Goal: Task Accomplishment & Management: Use online tool/utility

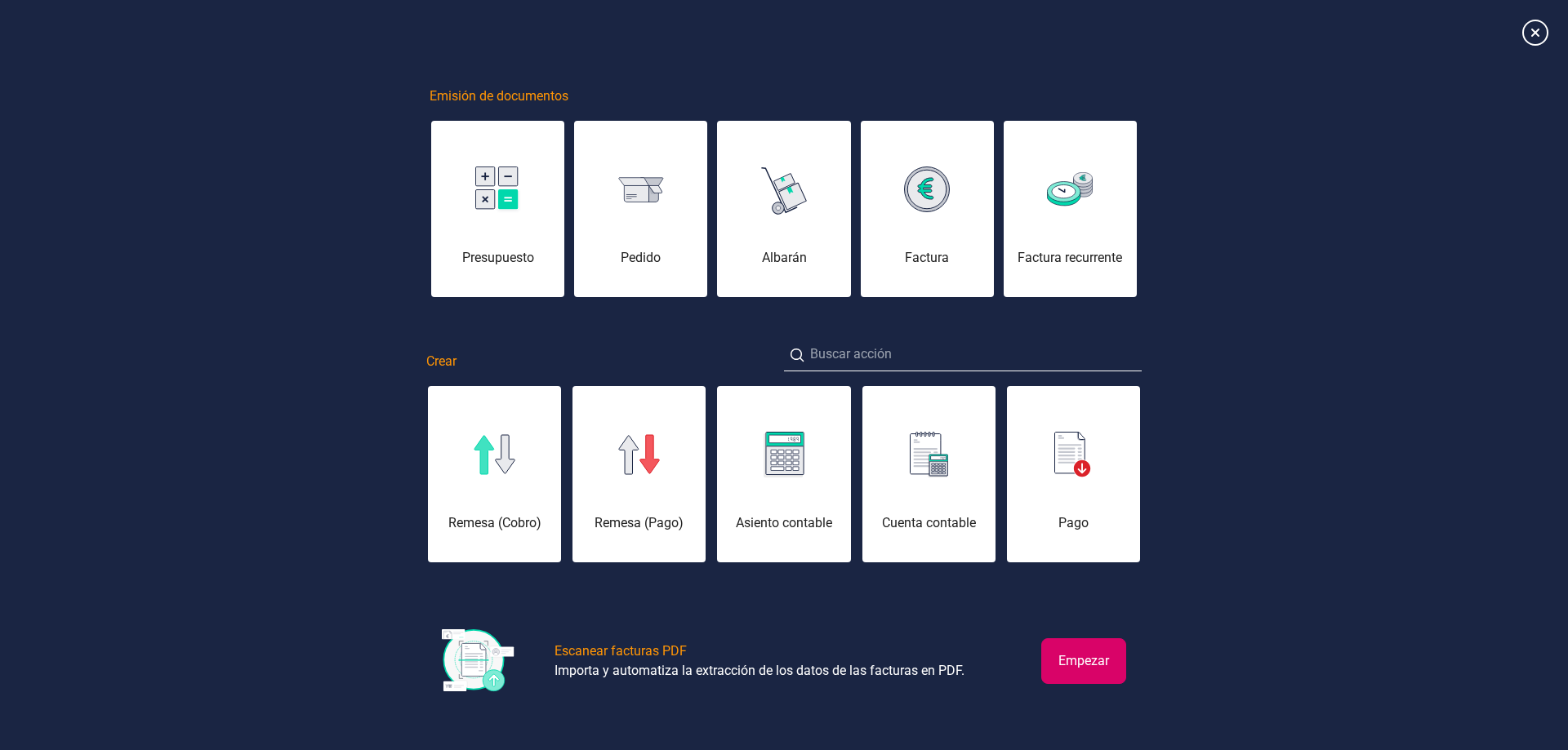
scroll to position [0, 82]
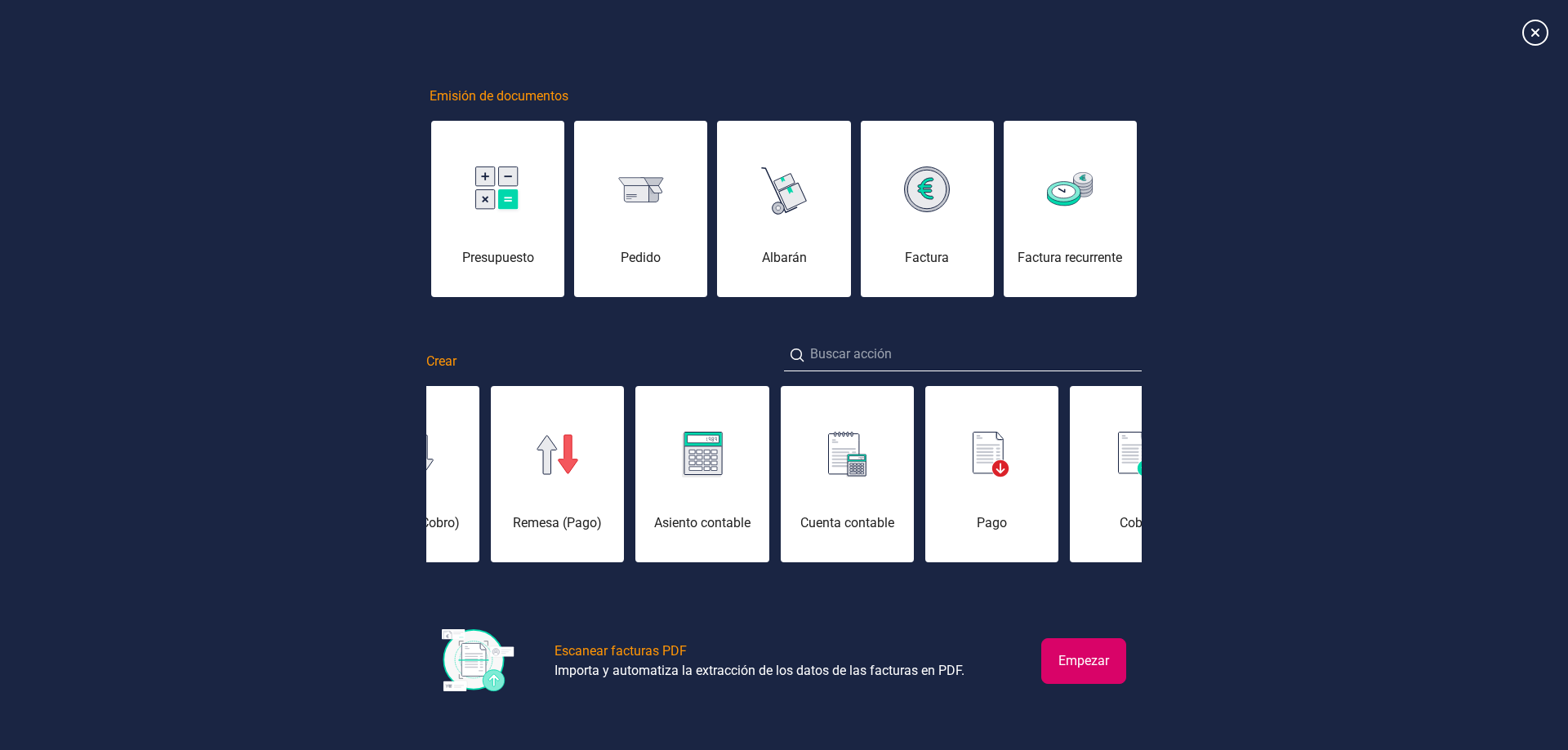
click at [1075, 661] on button "Empezar" at bounding box center [1084, 660] width 85 height 46
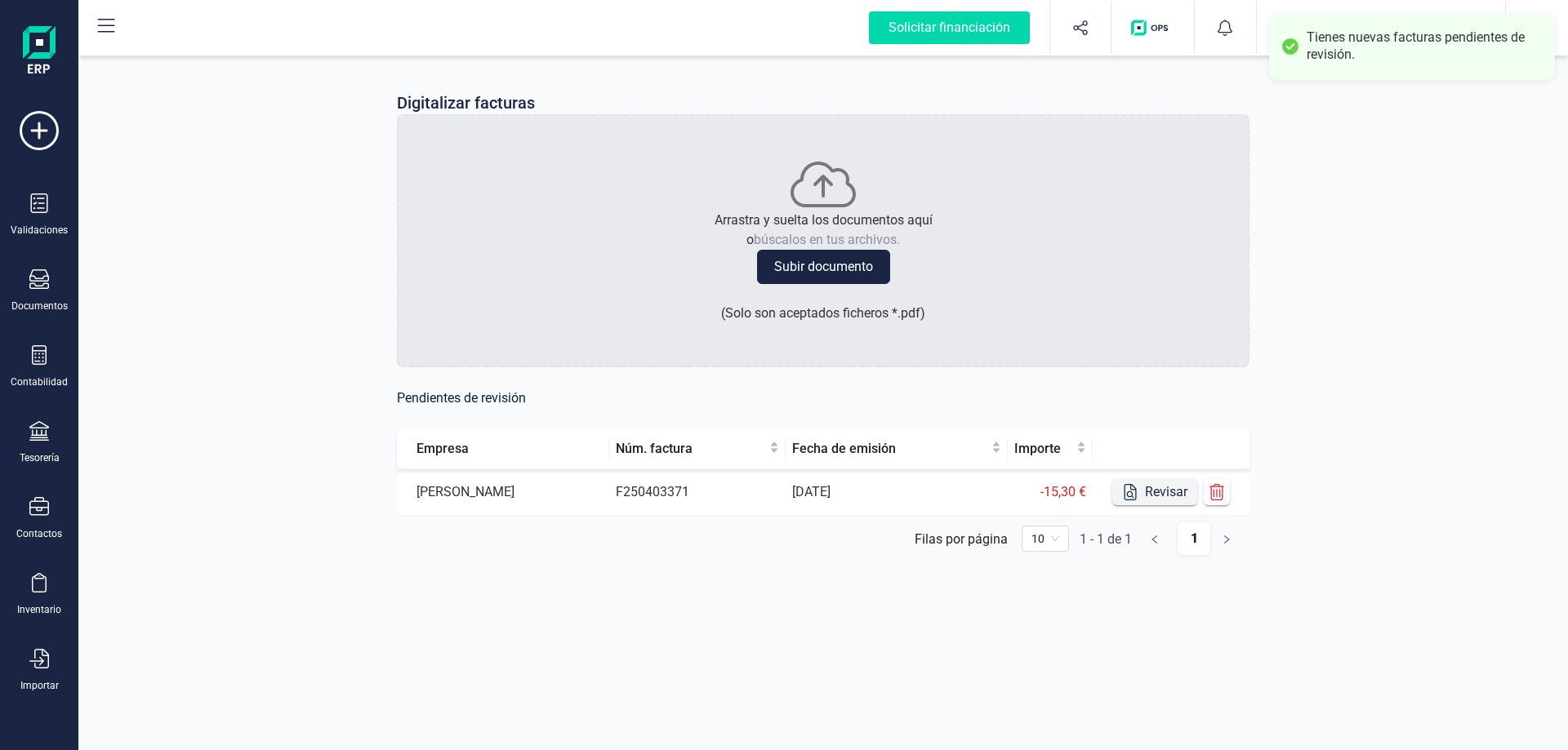
click at [1136, 500] on icon "button" at bounding box center [1129, 492] width 16 height 16
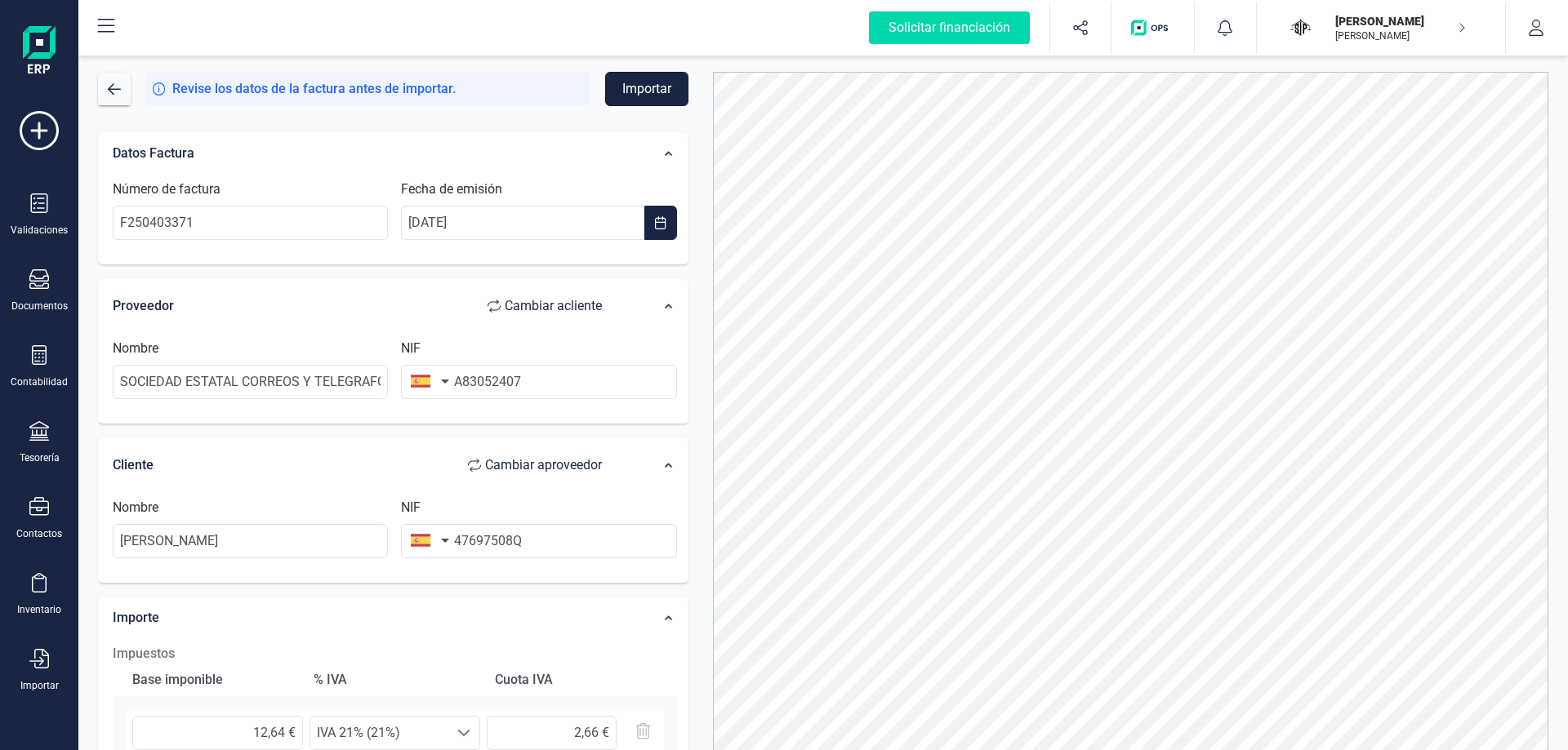
click at [666, 88] on button "Importar" at bounding box center [647, 89] width 83 height 35
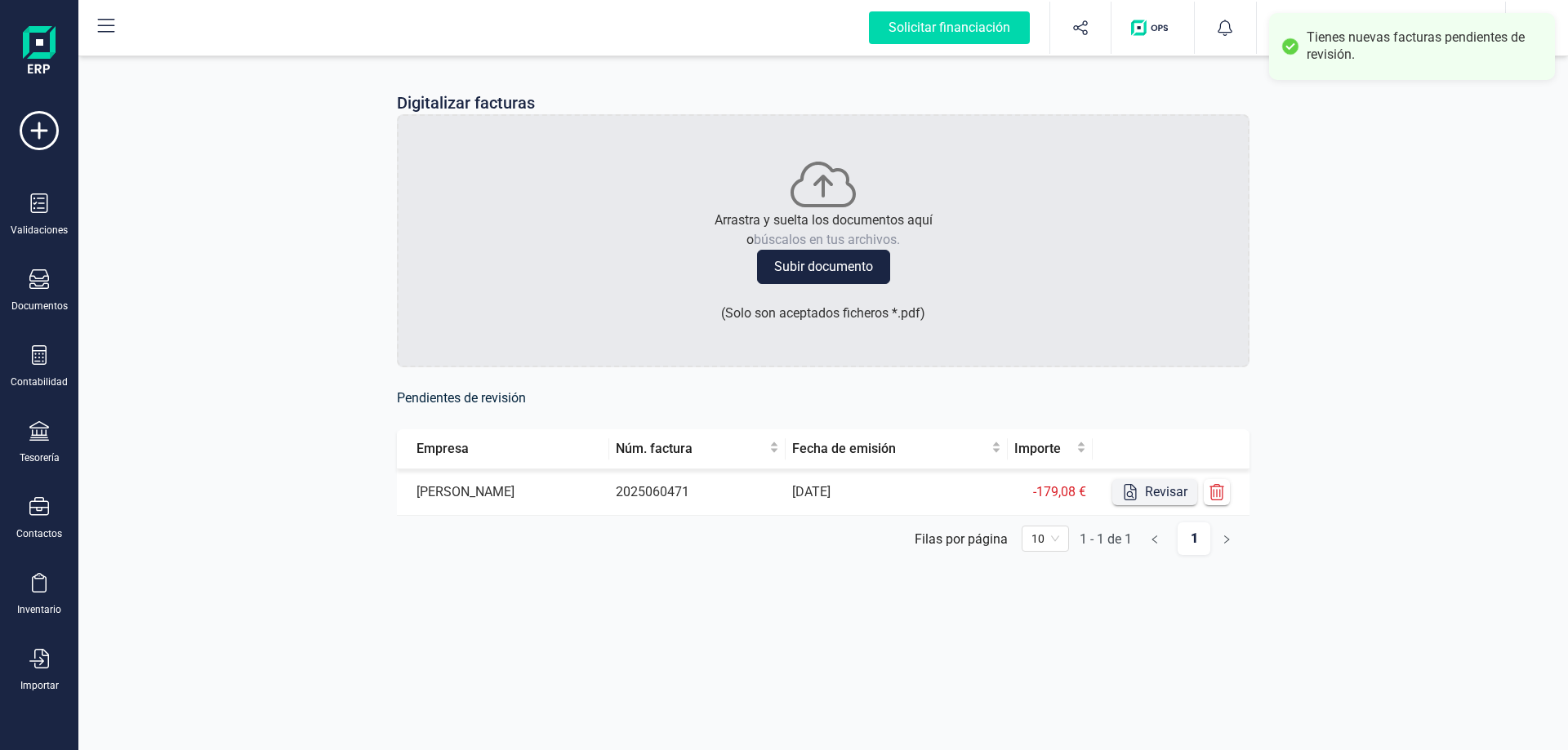
click at [1141, 494] on button "Revisar" at bounding box center [1154, 492] width 85 height 26
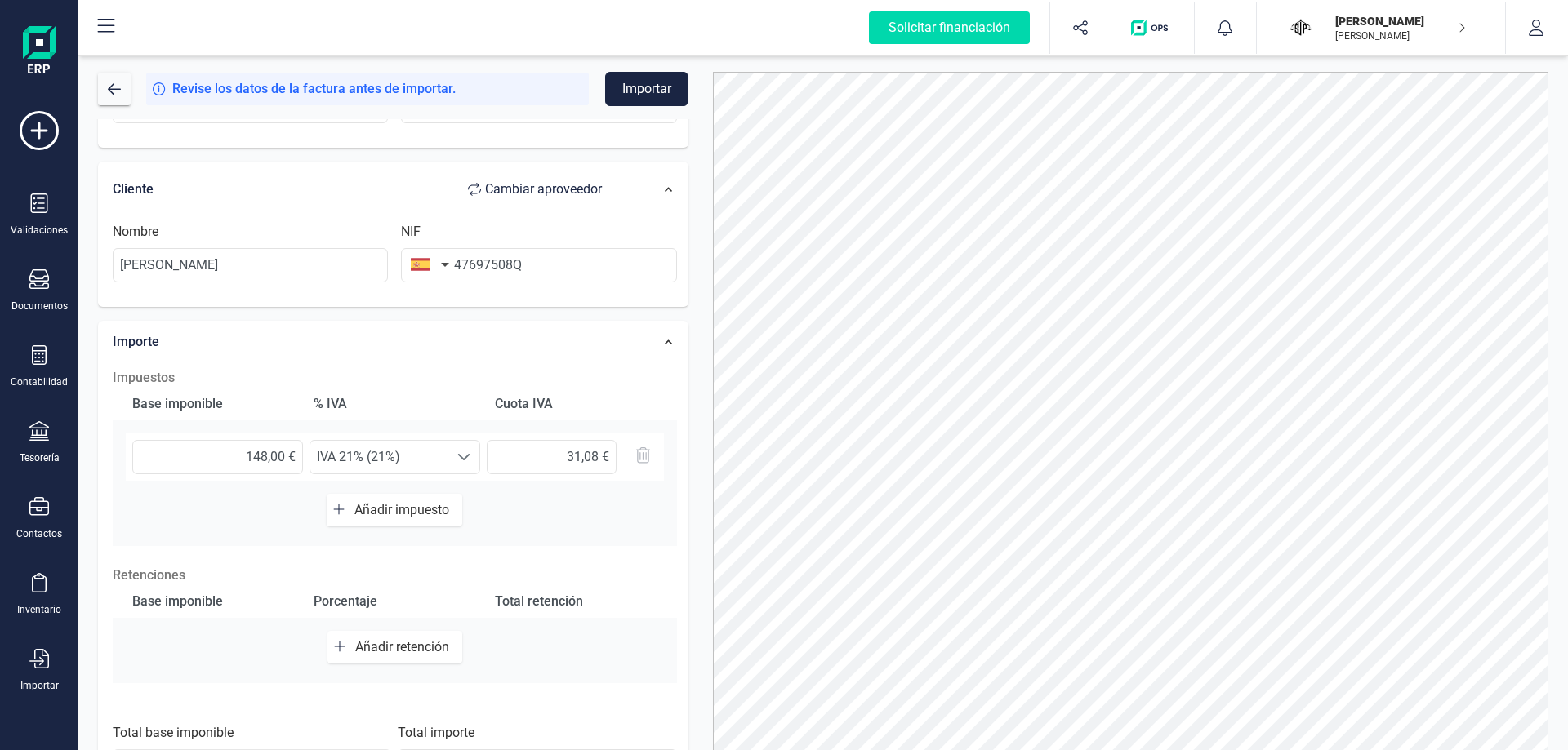
scroll to position [330, 0]
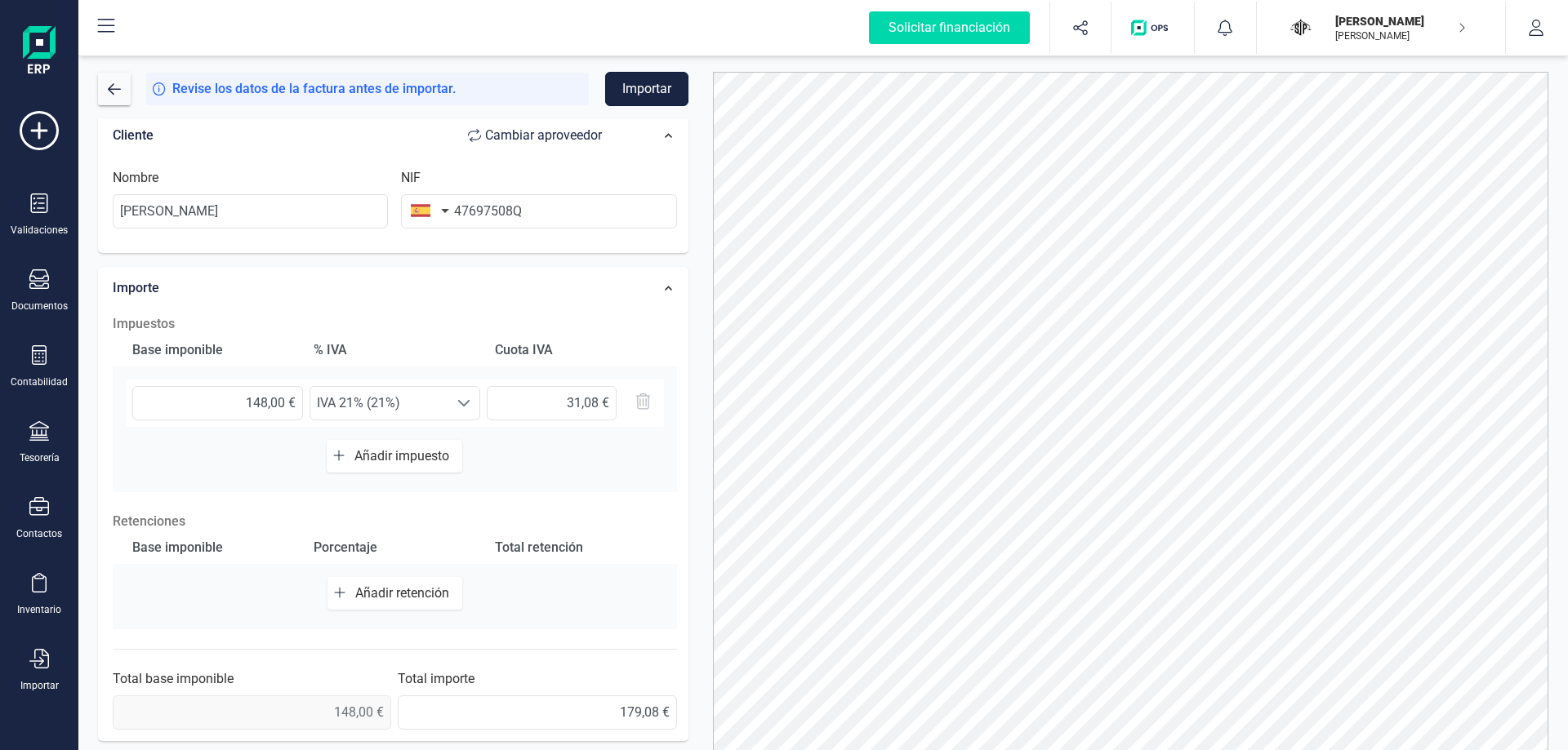
click at [628, 89] on button "Importar" at bounding box center [647, 89] width 83 height 35
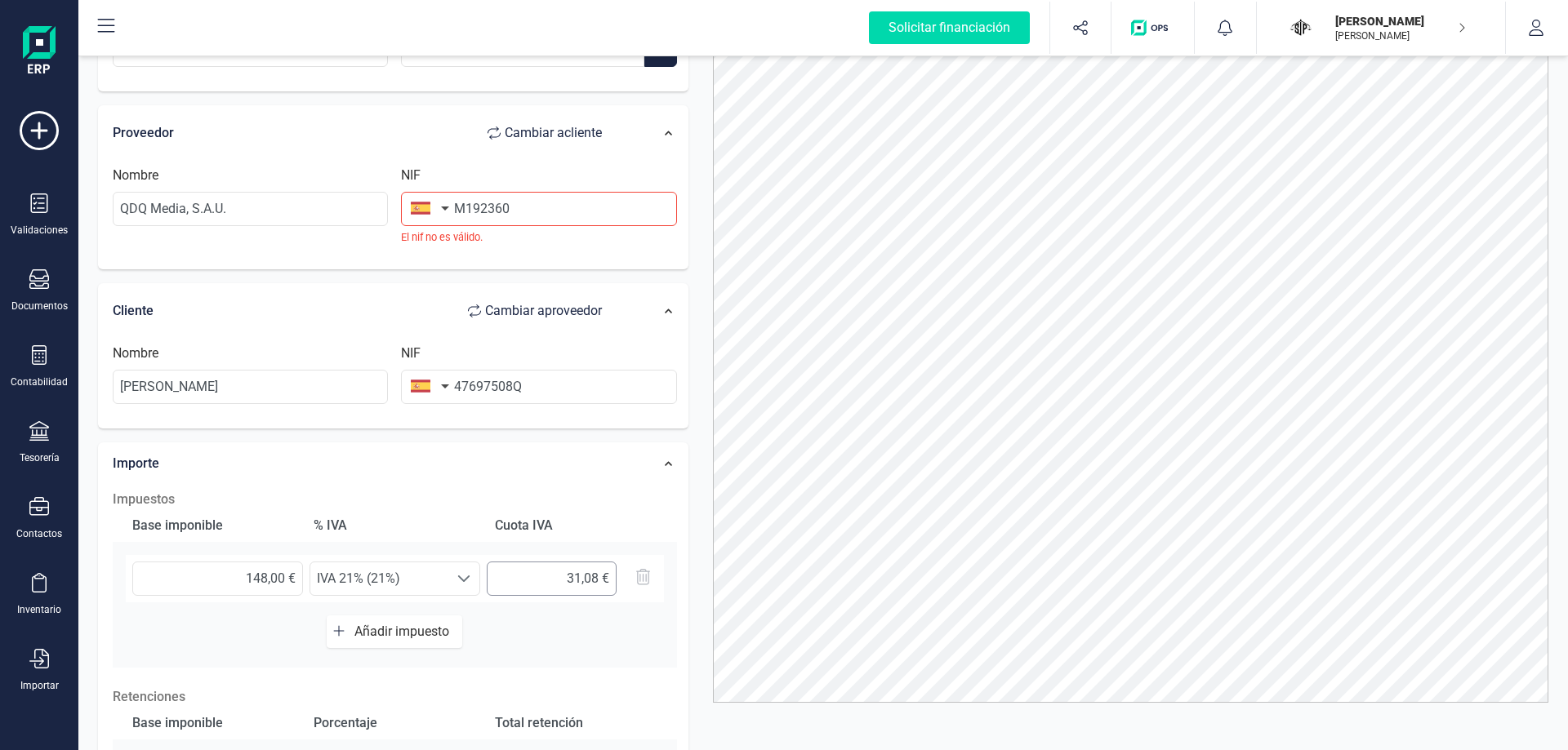
scroll to position [90, 0]
click at [609, 201] on input "M192360" at bounding box center [538, 211] width 275 height 35
paste input "A81745002"
drag, startPoint x: 609, startPoint y: 201, endPoint x: 438, endPoint y: 182, distance: 172.1
click at [438, 182] on div "NIF M192360A81745002 El nif no [PERSON_NAME]." at bounding box center [539, 207] width 288 height 79
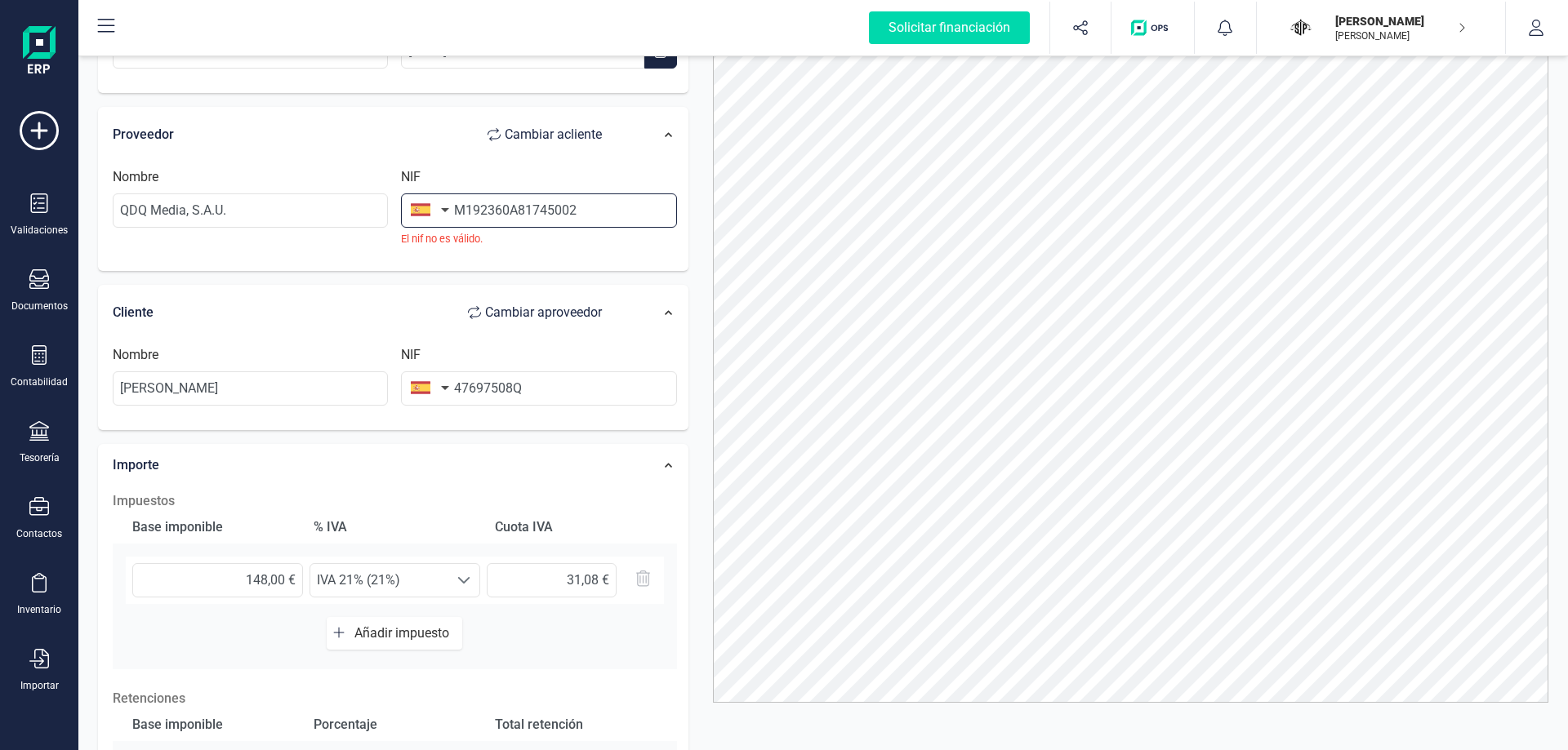
paste input "text"
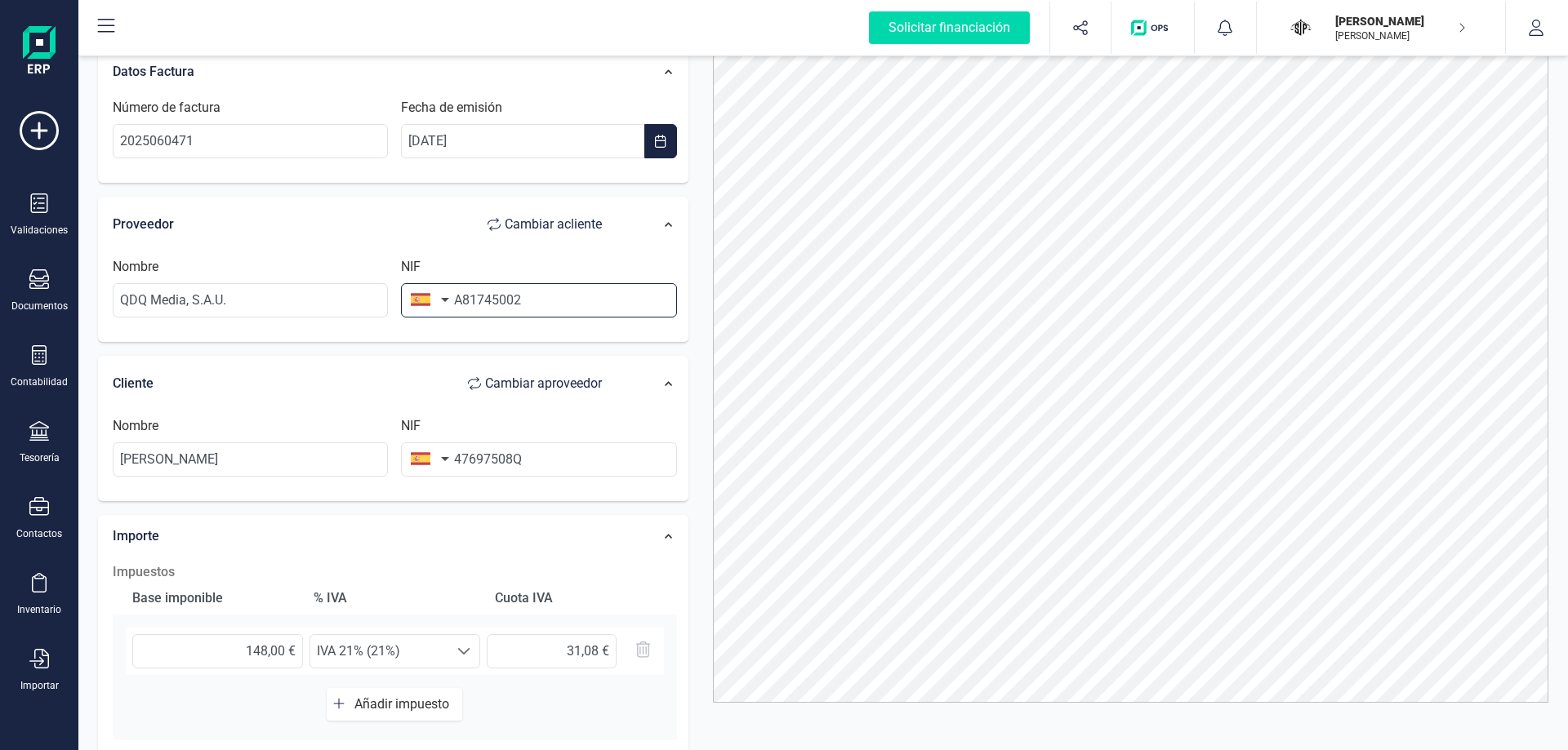
scroll to position [0, 0]
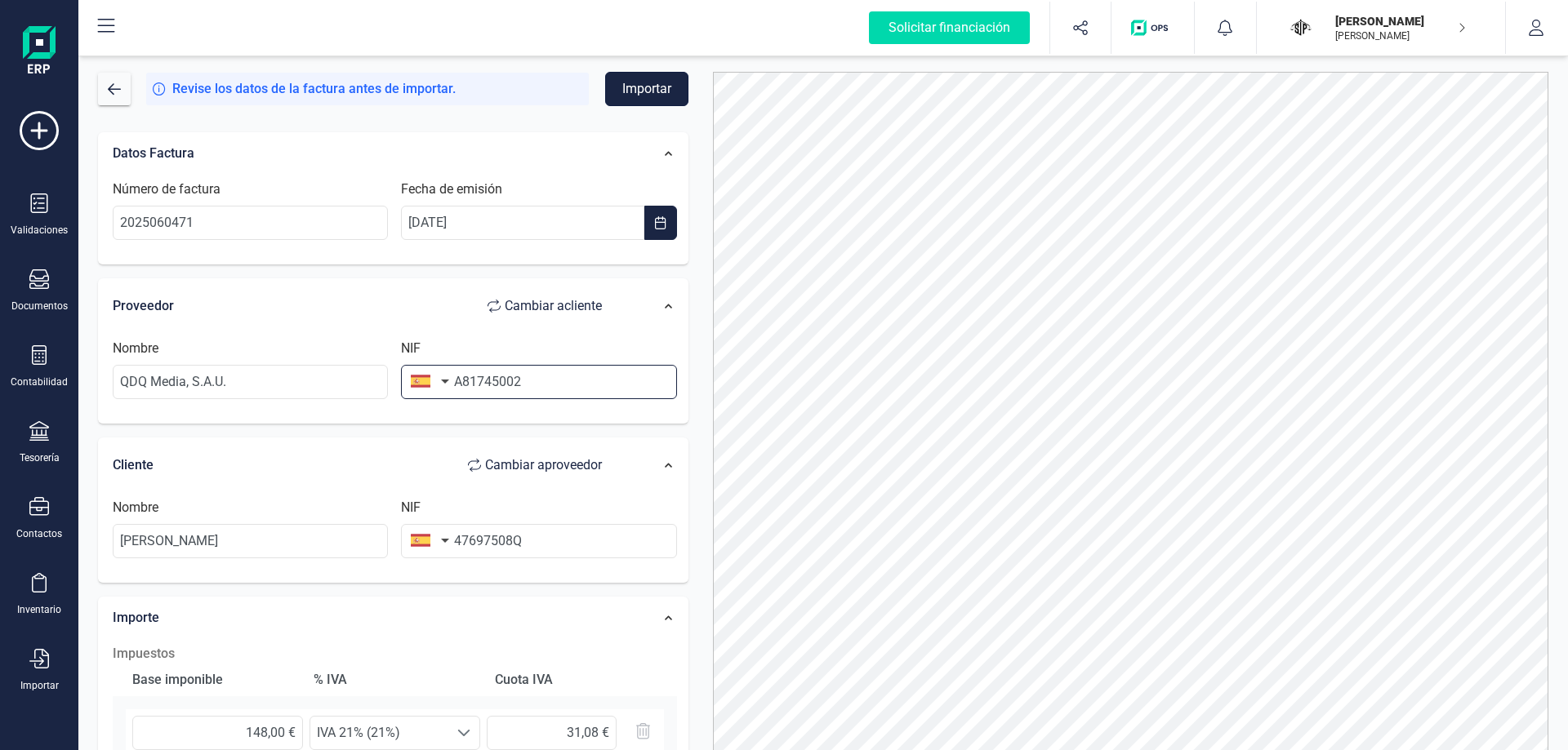
type input "A81745002"
click at [671, 94] on button "Importar" at bounding box center [647, 89] width 83 height 35
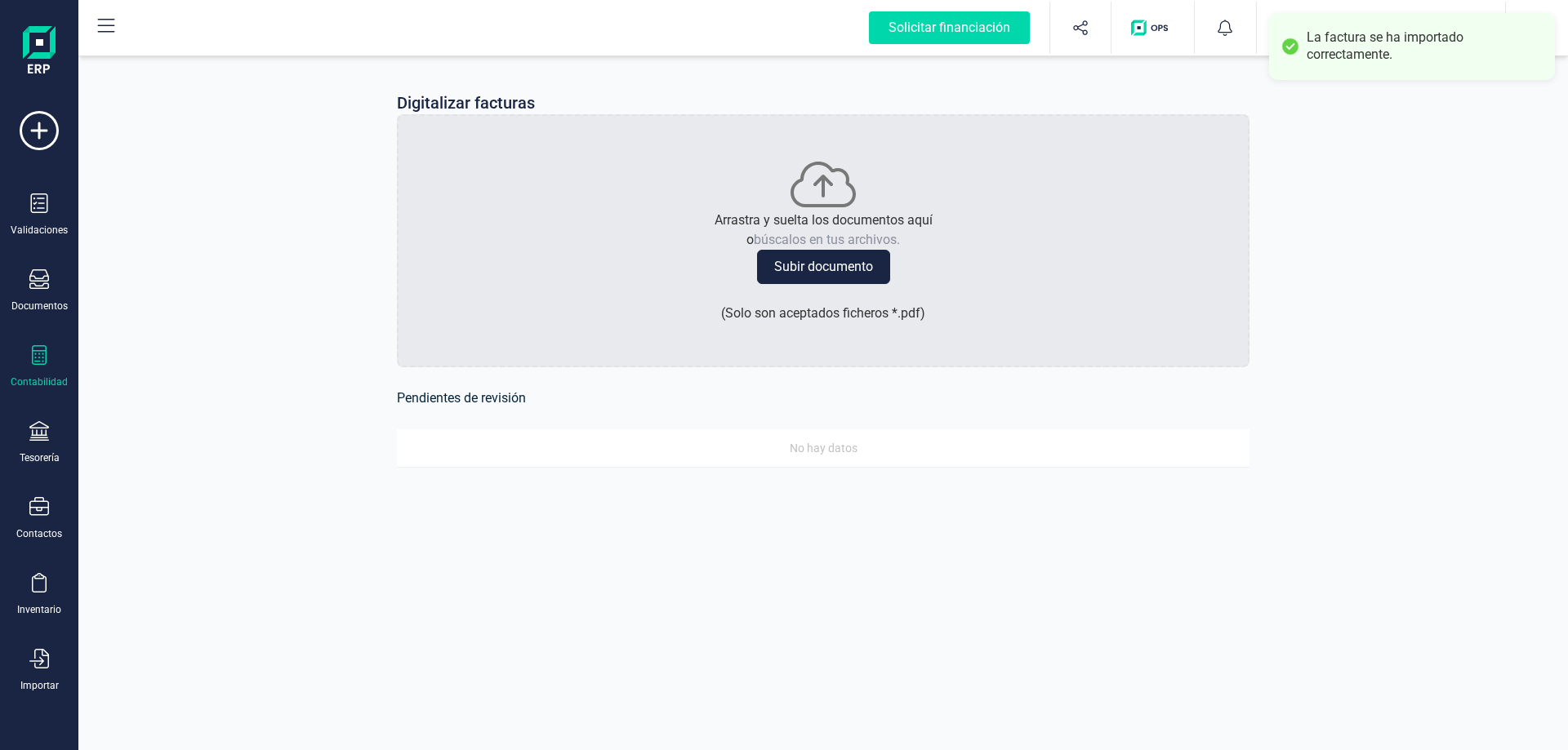
click at [34, 370] on div "Contabilidad" at bounding box center [40, 367] width 66 height 43
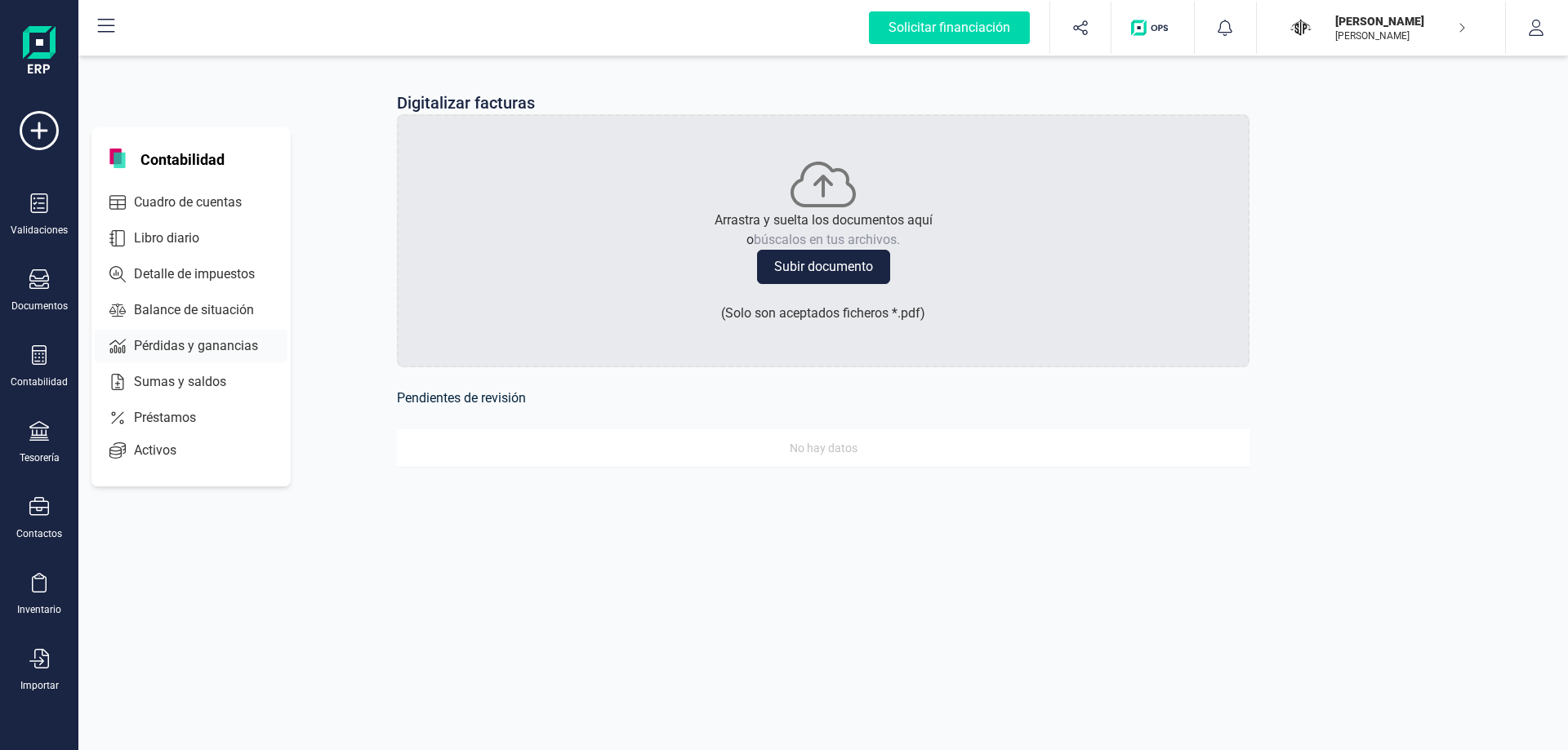
click at [203, 331] on div "Pérdidas y ganancias" at bounding box center [191, 346] width 193 height 33
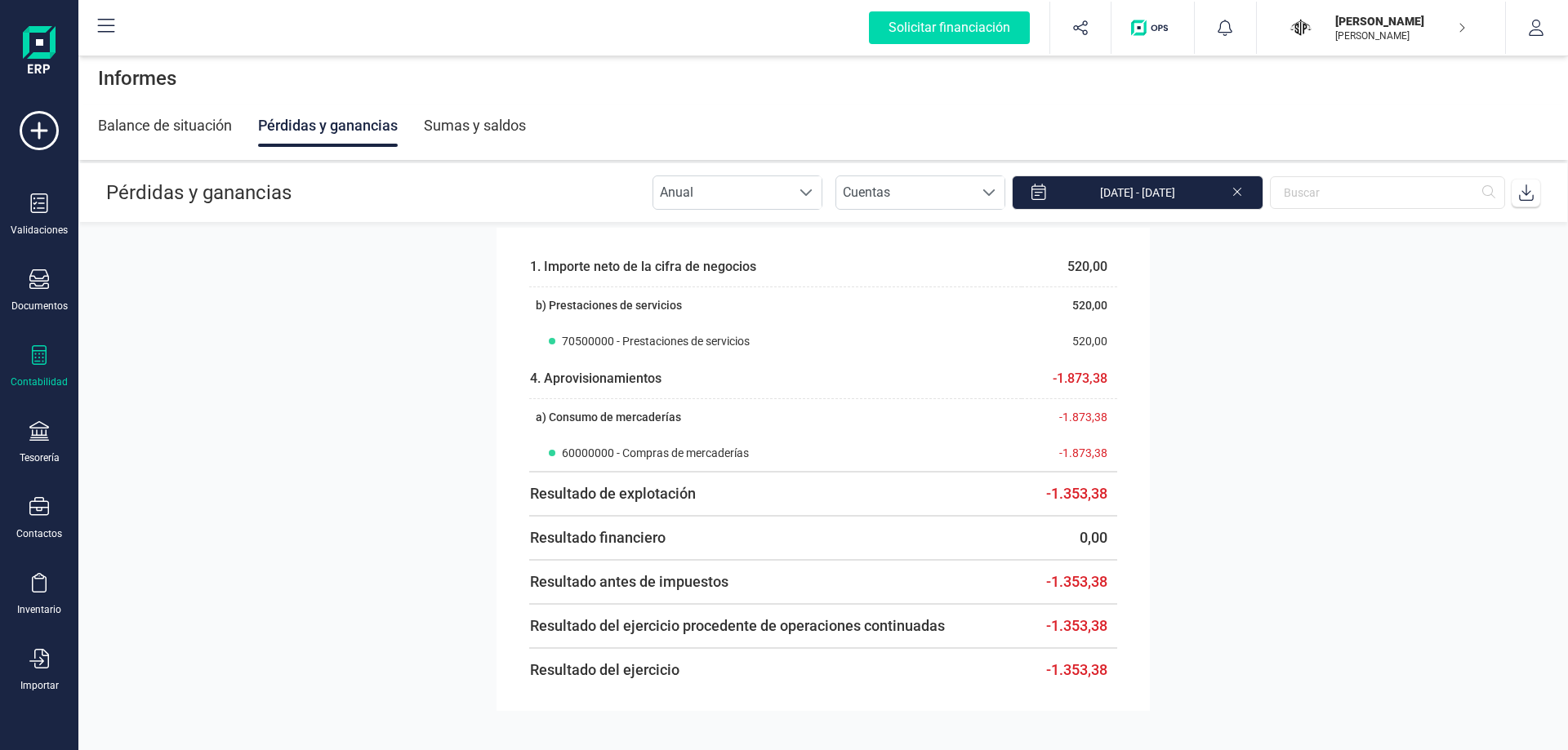
scroll to position [28, 0]
click at [52, 443] on div "Tesorería" at bounding box center [40, 443] width 66 height 43
click at [25, 371] on div "Contabilidad" at bounding box center [40, 367] width 66 height 43
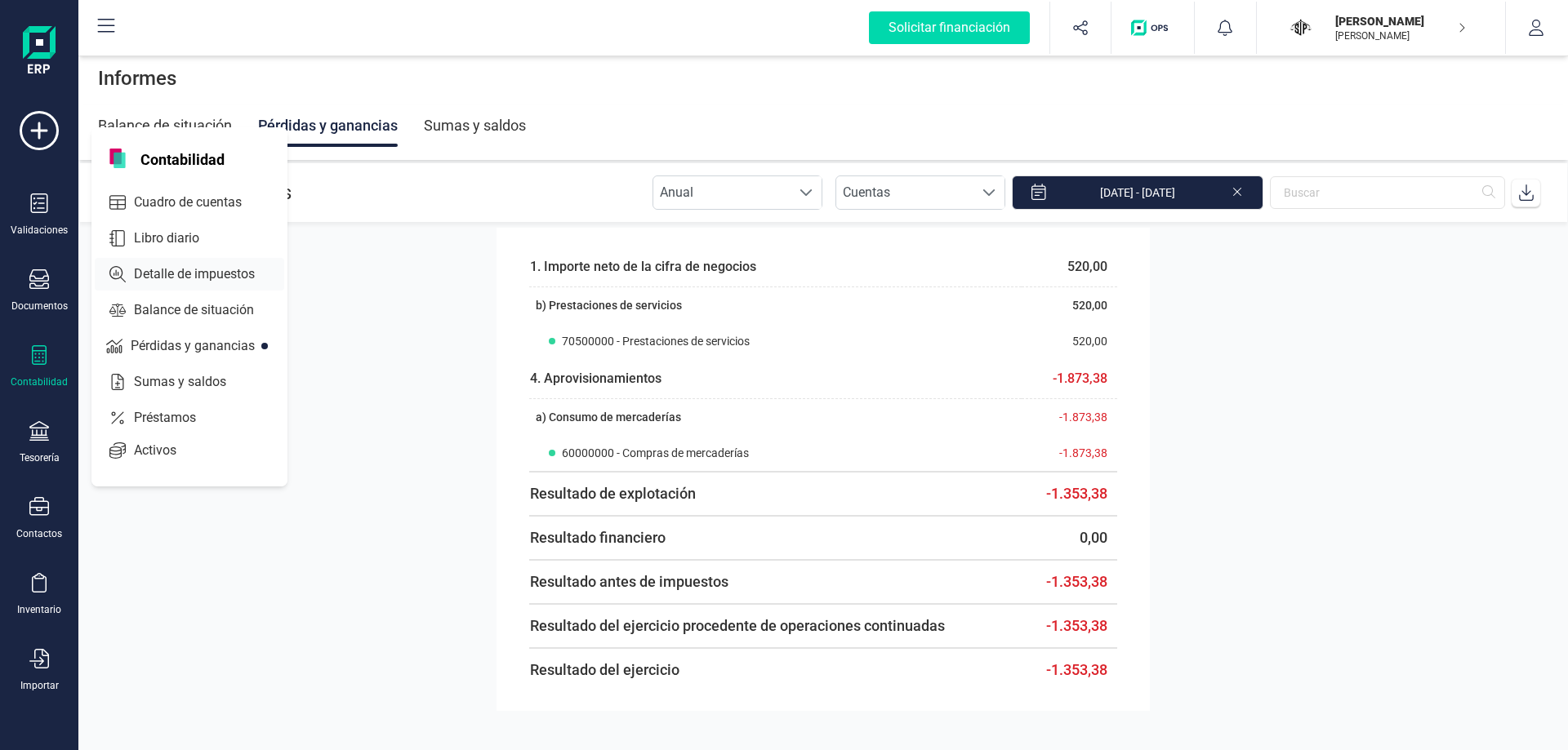
click at [171, 266] on span "Detalle de impuestos" at bounding box center [206, 274] width 157 height 20
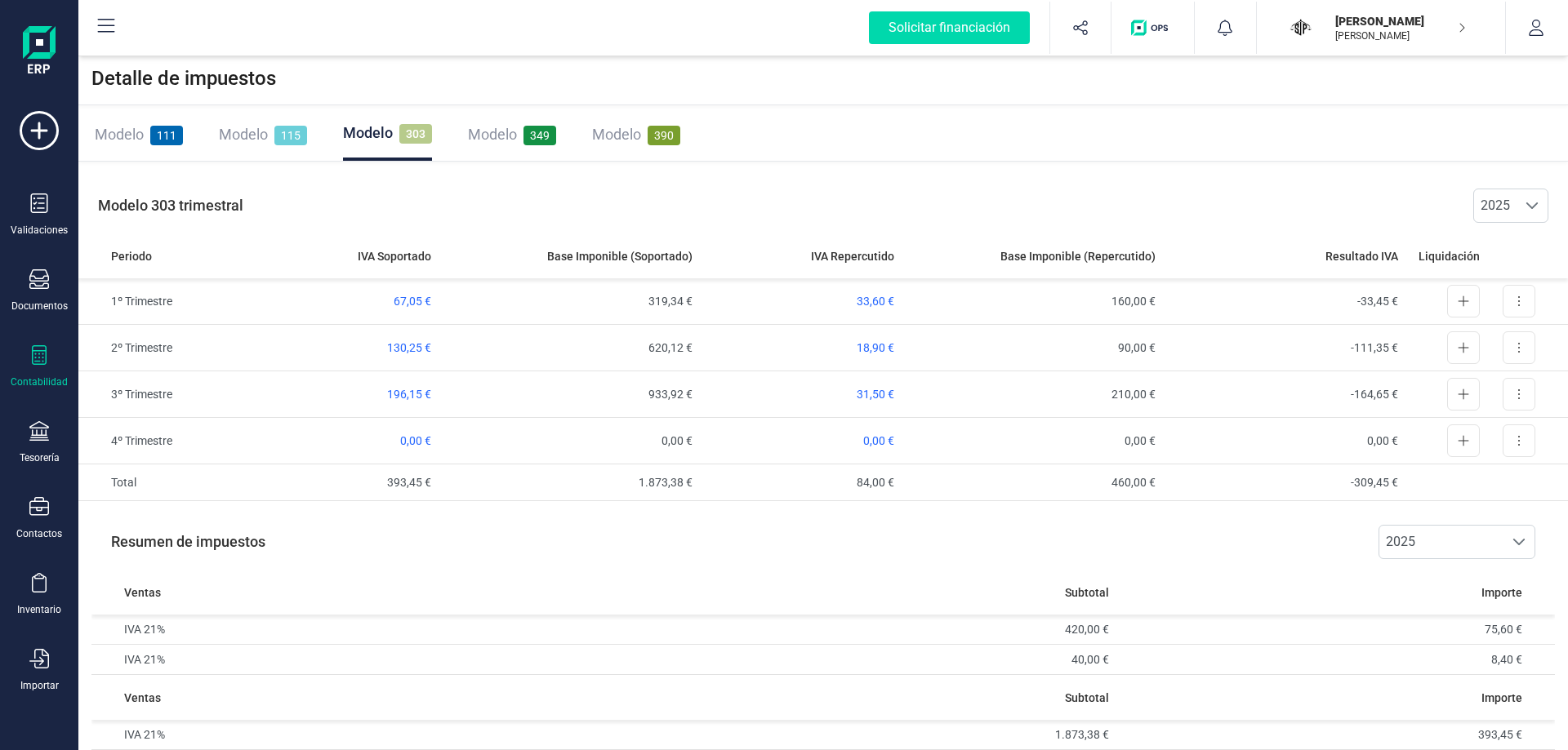
scroll to position [13, 0]
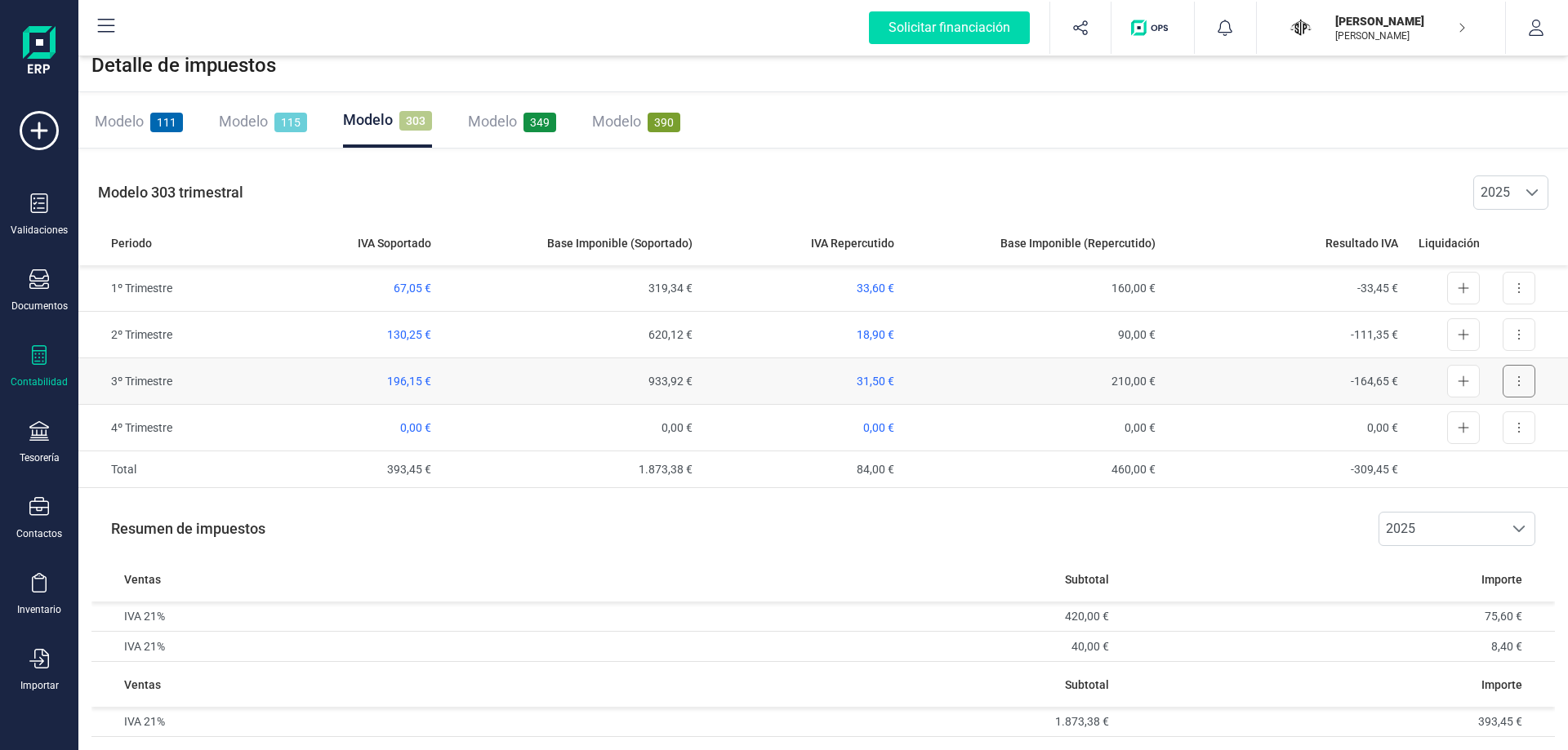
click at [1524, 379] on button at bounding box center [1519, 381] width 33 height 33
click at [1465, 413] on span "Exportar detalle" at bounding box center [1481, 420] width 80 height 16
click at [495, 128] on span "Modelo" at bounding box center [492, 121] width 49 height 17
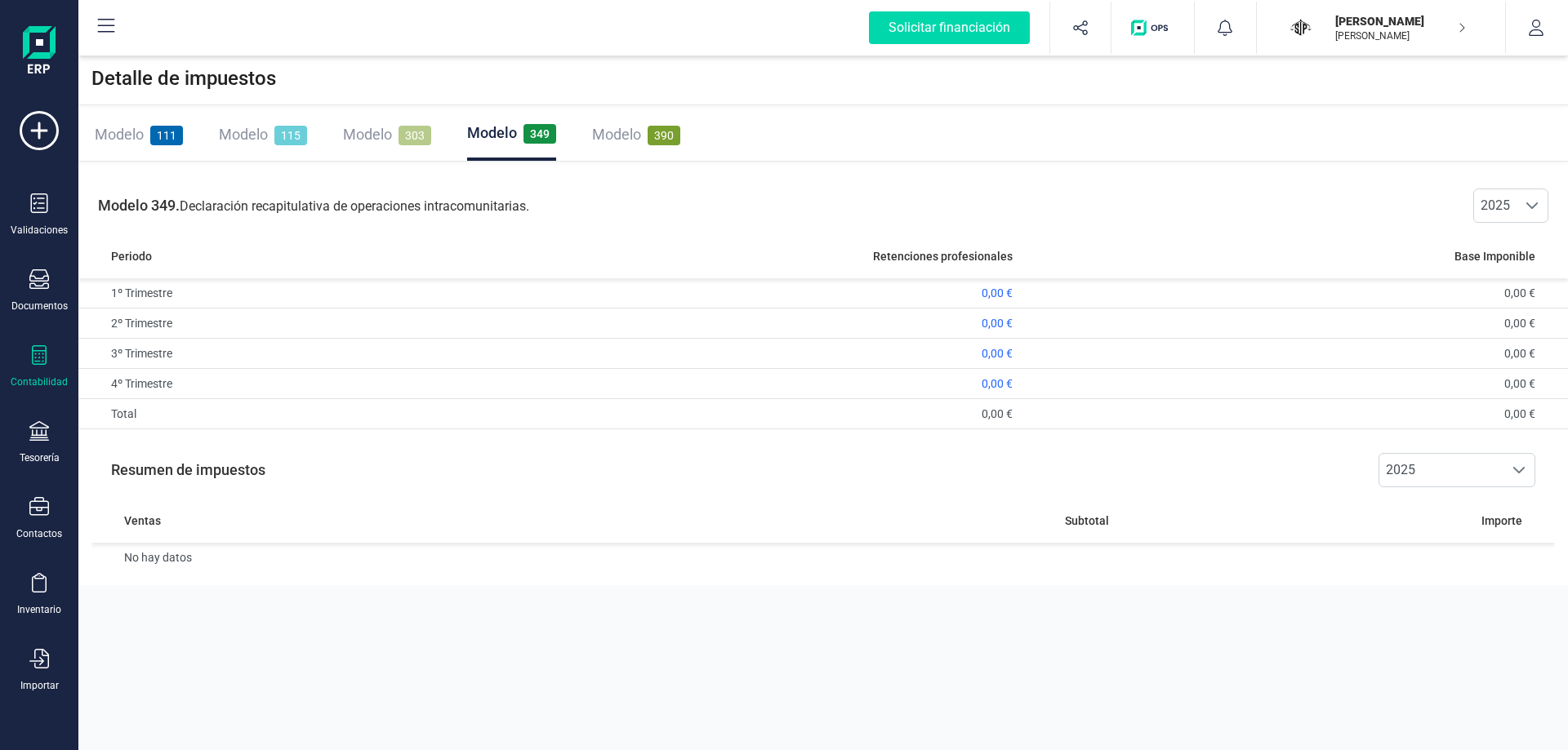
click at [639, 141] on span "Modelo" at bounding box center [616, 135] width 49 height 17
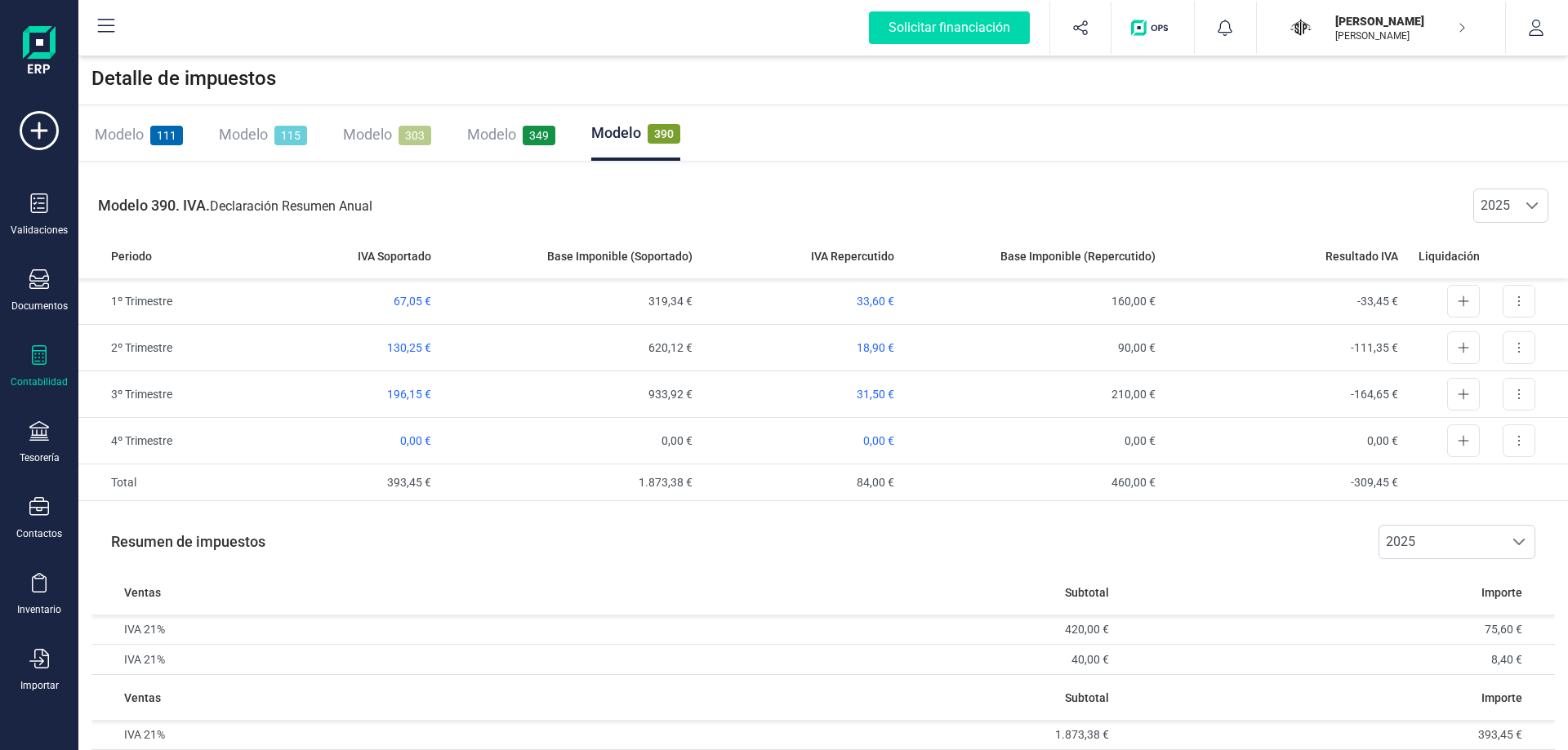
click at [139, 123] on div "Modelo 111" at bounding box center [139, 135] width 88 height 22
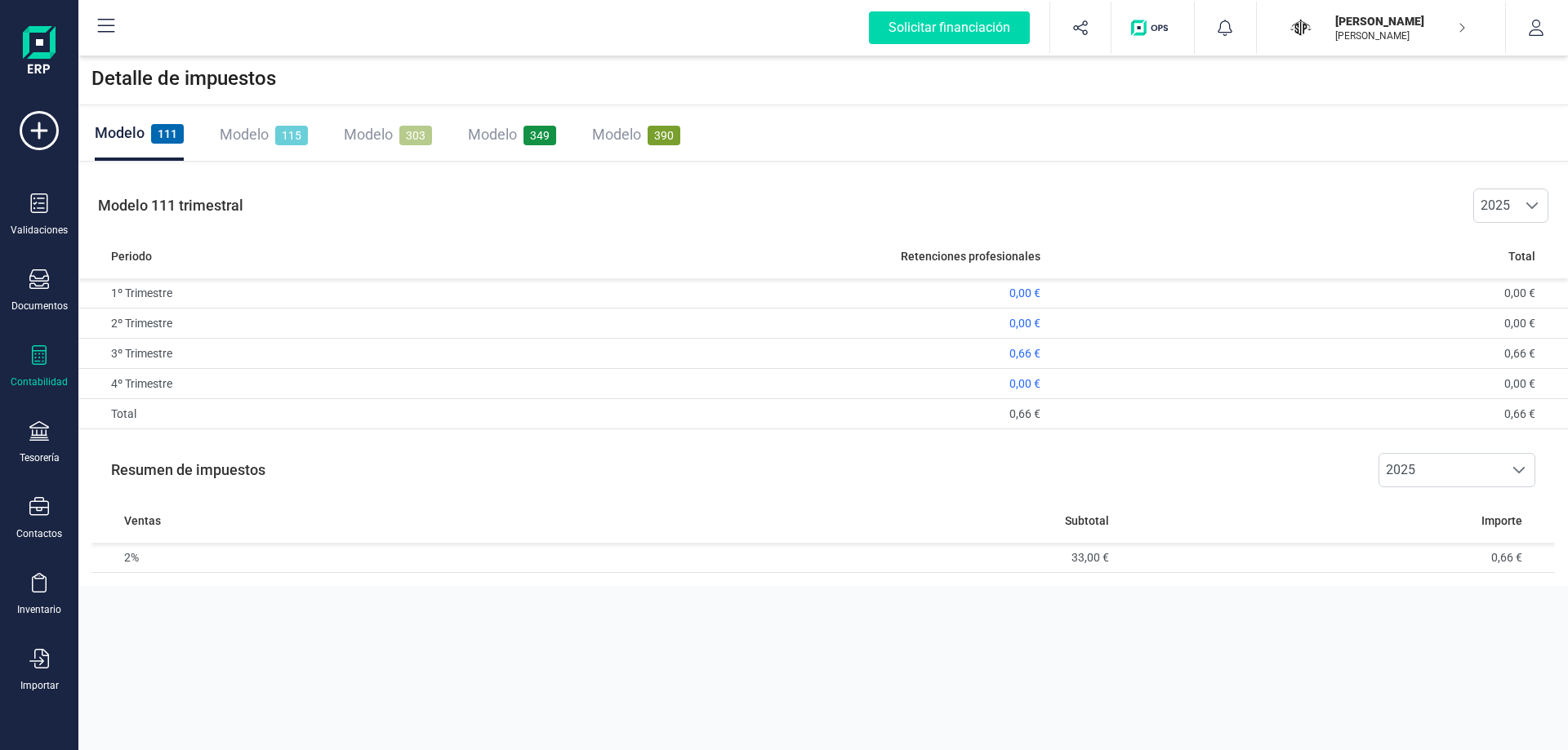
click at [273, 128] on div "Modelo 115" at bounding box center [263, 135] width 88 height 22
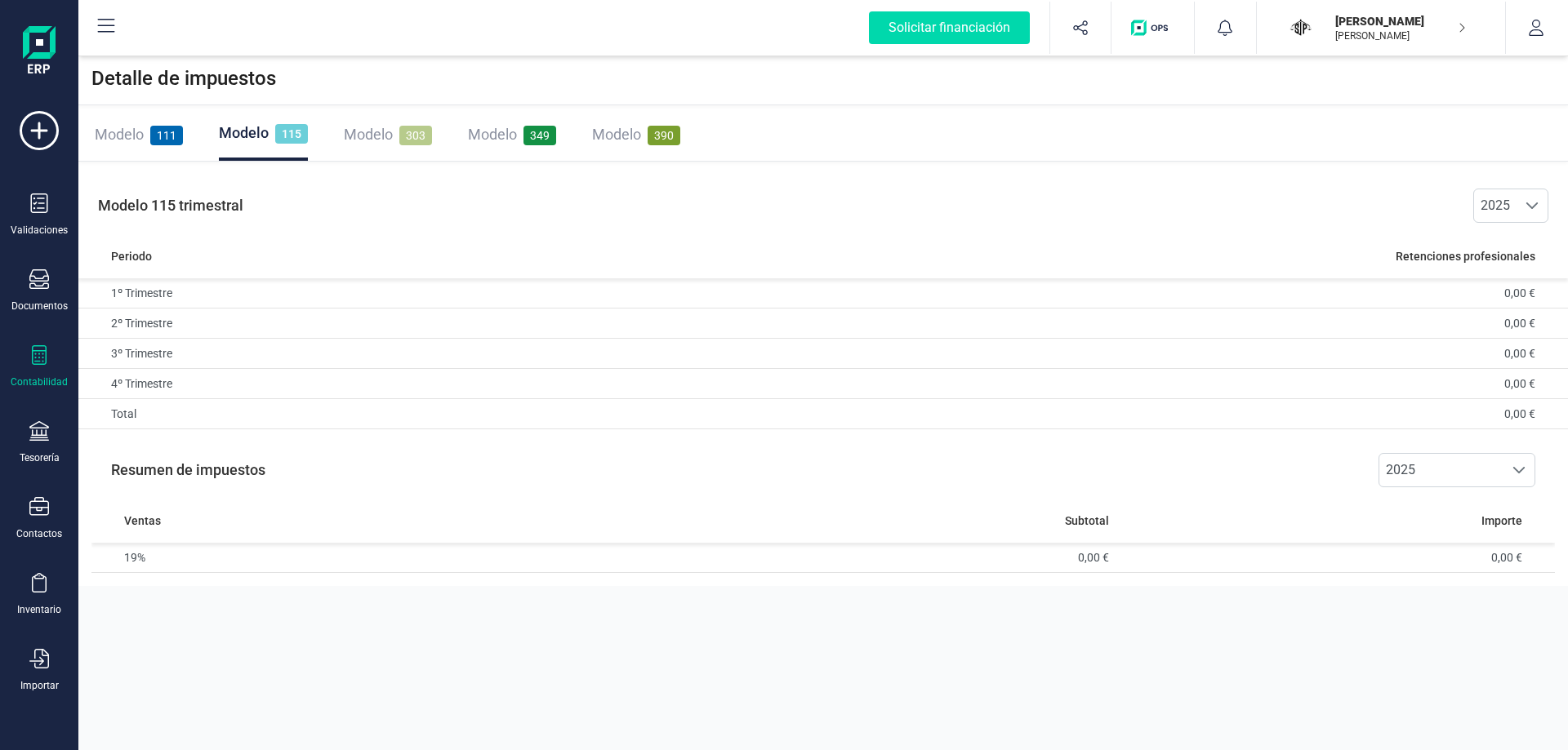
click at [395, 137] on div "Modelo 303" at bounding box center [388, 135] width 88 height 22
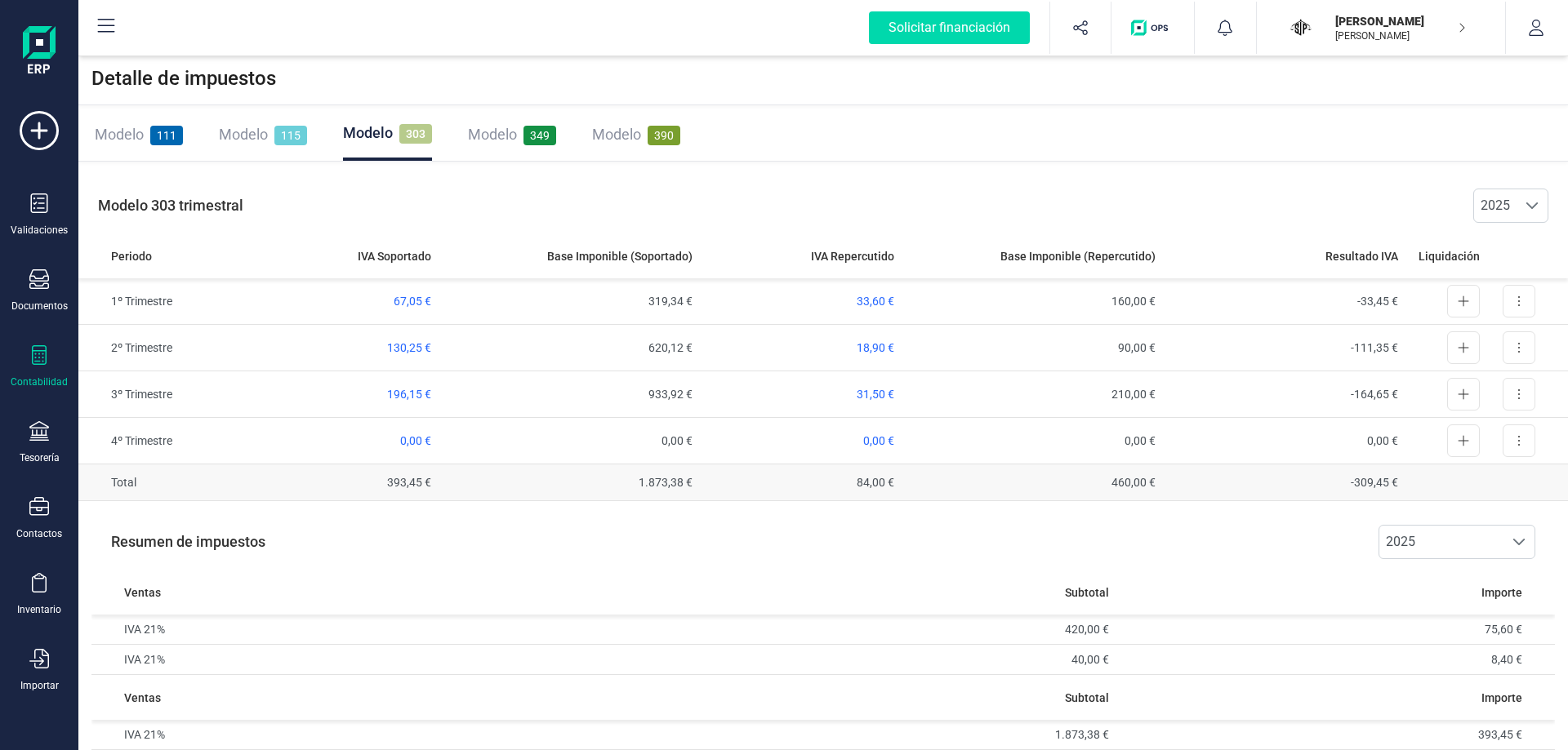
scroll to position [13, 0]
